Goal: Check status: Check status

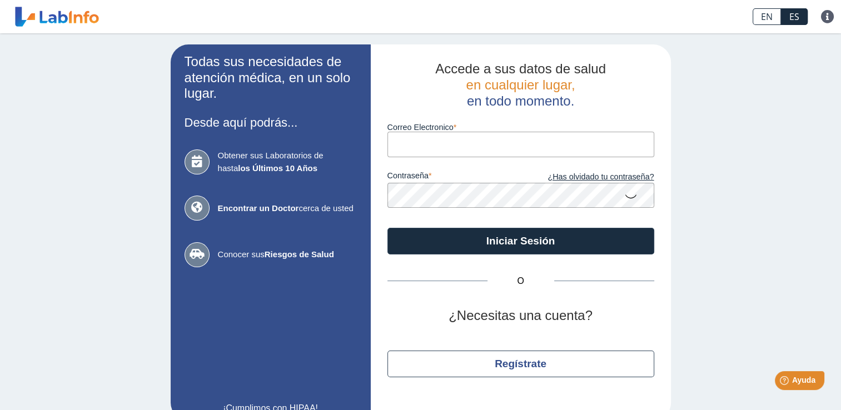
click at [413, 146] on input "Correo Electronico" at bounding box center [520, 144] width 267 height 25
type input "[EMAIL_ADDRESS][DOMAIN_NAME]"
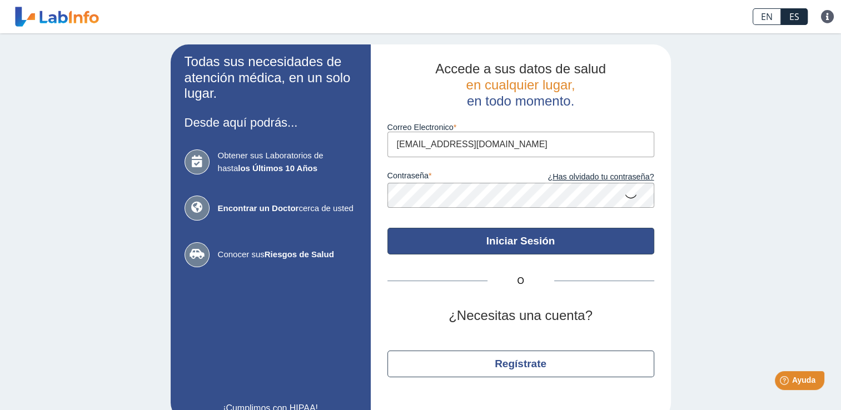
click at [473, 239] on button "Iniciar Sesión" at bounding box center [520, 241] width 267 height 27
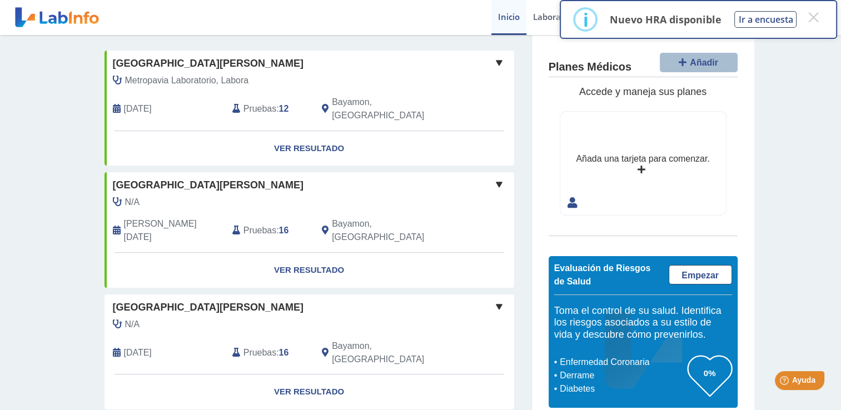
scroll to position [56, 0]
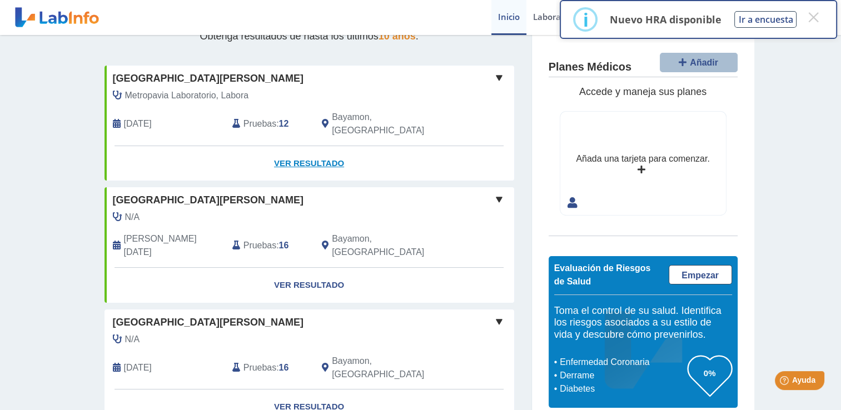
click at [302, 149] on link "Ver Resultado" at bounding box center [309, 163] width 410 height 35
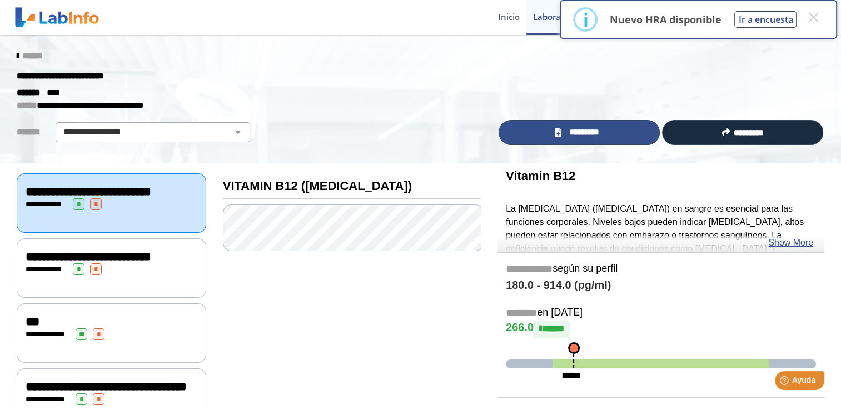
click at [590, 131] on span "*********" at bounding box center [584, 132] width 38 height 13
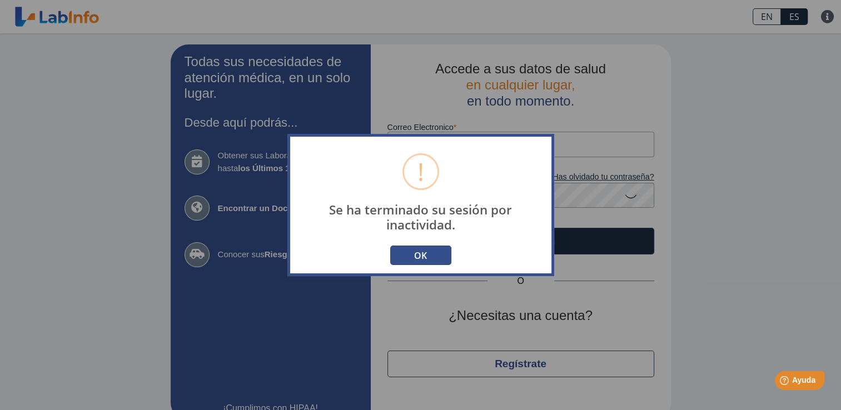
type input "[EMAIL_ADDRESS][DOMAIN_NAME]"
click at [424, 260] on button "OK" at bounding box center [420, 255] width 61 height 19
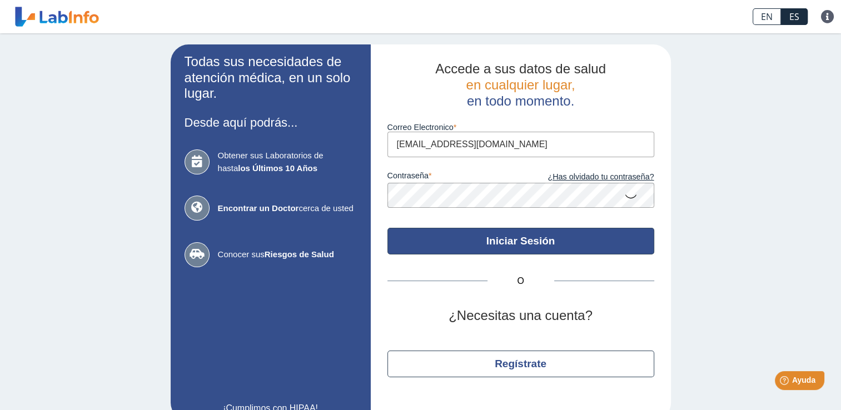
click at [445, 243] on button "Iniciar Sesión" at bounding box center [520, 241] width 267 height 27
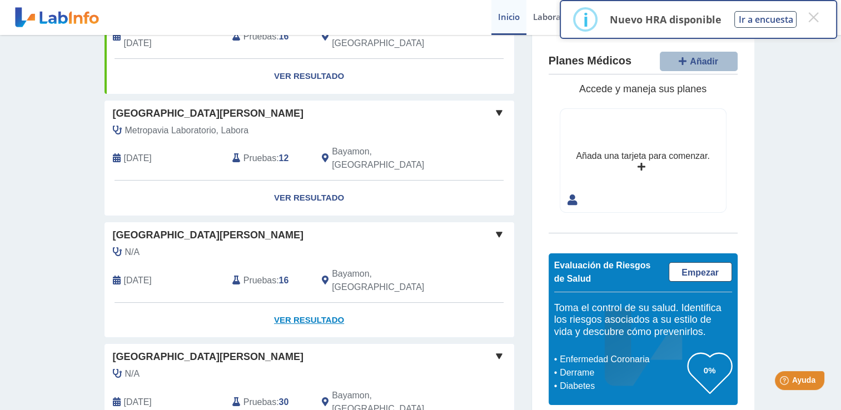
scroll to position [167, 0]
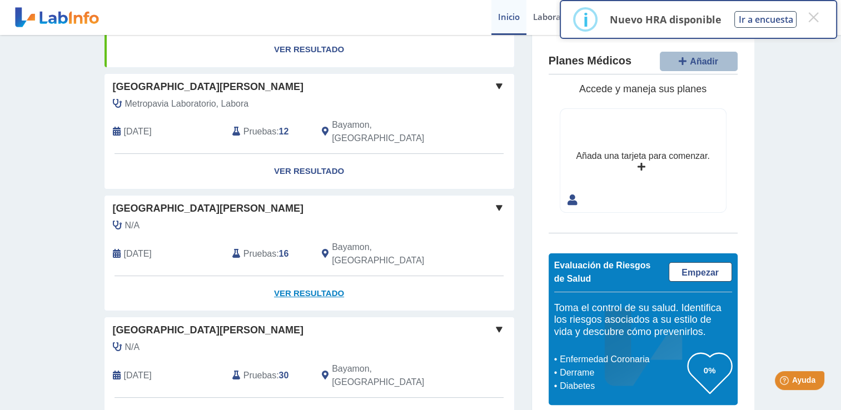
click at [289, 276] on link "Ver Resultado" at bounding box center [309, 293] width 410 height 35
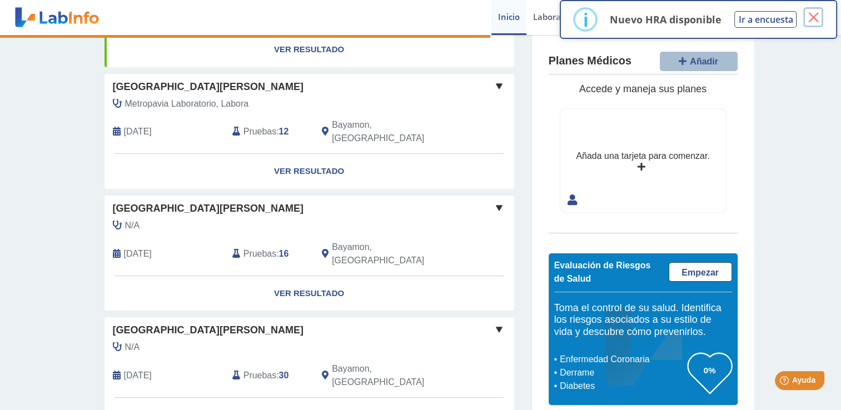
click at [817, 15] on button "×" at bounding box center [813, 17] width 20 height 20
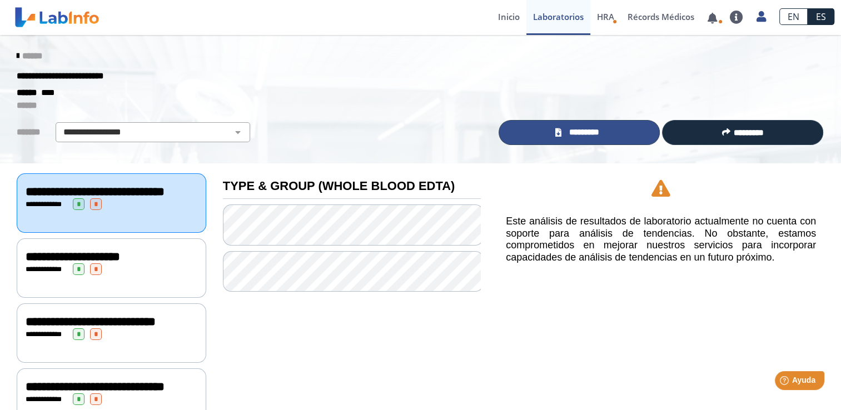
click at [580, 137] on span "*********" at bounding box center [584, 132] width 38 height 13
